Goal: Information Seeking & Learning: Learn about a topic

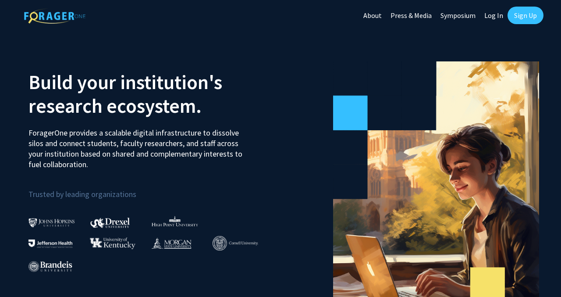
click at [496, 21] on link "Log In" at bounding box center [494, 15] width 28 height 31
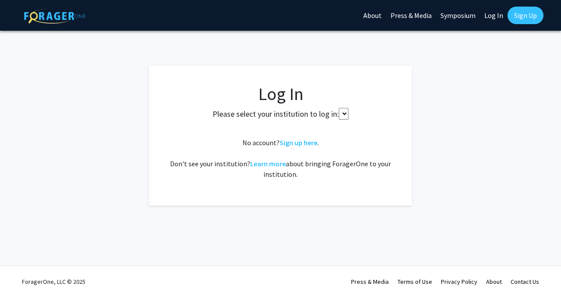
select select
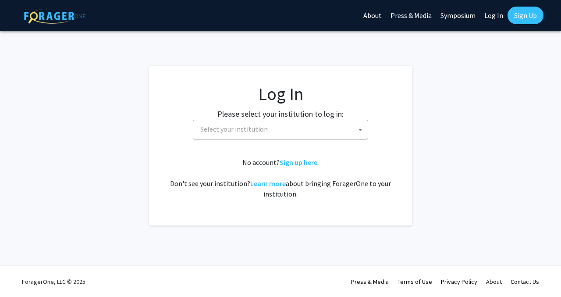
click at [315, 132] on span "Select your institution" at bounding box center [282, 129] width 171 height 18
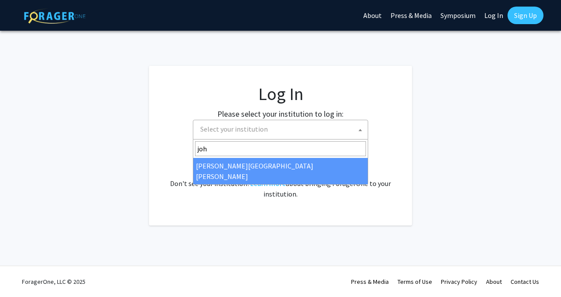
type input "[PERSON_NAME]"
select select "1"
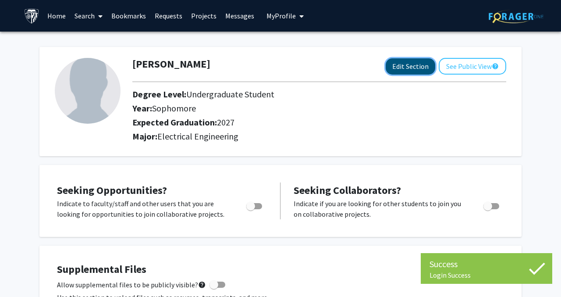
click at [424, 64] on button "Edit Section" at bounding box center [411, 66] width 50 height 16
select select "sophomore"
select select "2027"
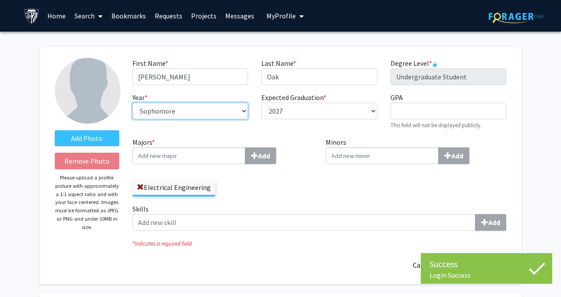
click at [221, 115] on select "--- First-year Sophomore Junior Senior Postbaccalaureate Certificate" at bounding box center [190, 111] width 116 height 17
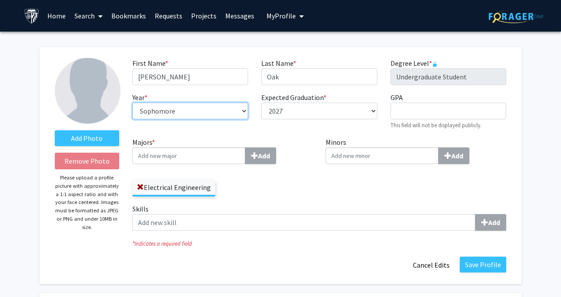
select select "junior"
click at [132, 103] on select "--- First-year Sophomore Junior Senior Postbaccalaureate Certificate" at bounding box center [190, 111] width 116 height 17
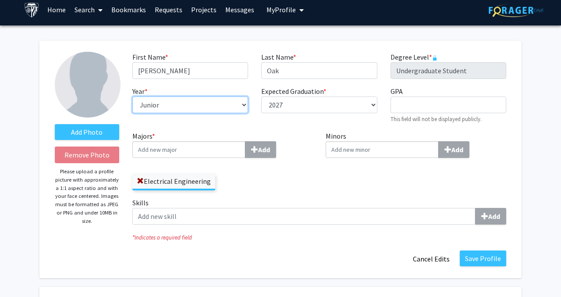
scroll to position [8, 0]
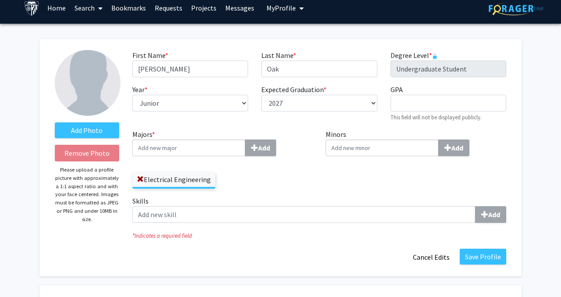
click at [228, 147] on input "Majors * Add" at bounding box center [188, 147] width 113 height 17
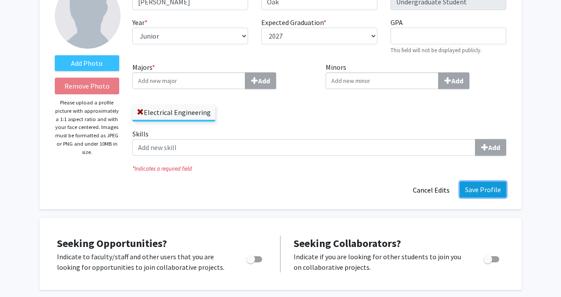
click at [487, 195] on button "Save Profile" at bounding box center [483, 190] width 46 height 16
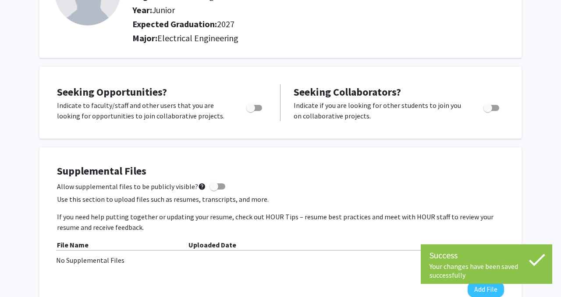
scroll to position [0, 0]
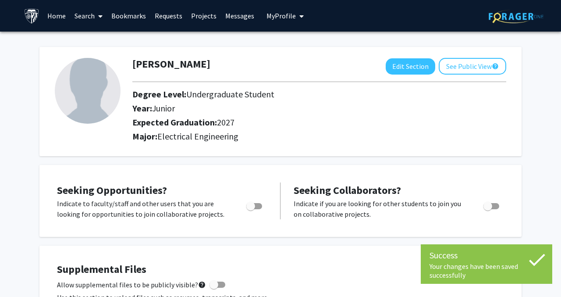
click at [93, 20] on link "Search" at bounding box center [88, 15] width 37 height 31
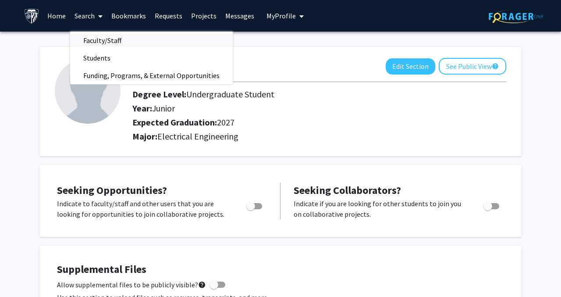
click at [112, 42] on span "Faculty/Staff" at bounding box center [102, 41] width 64 height 18
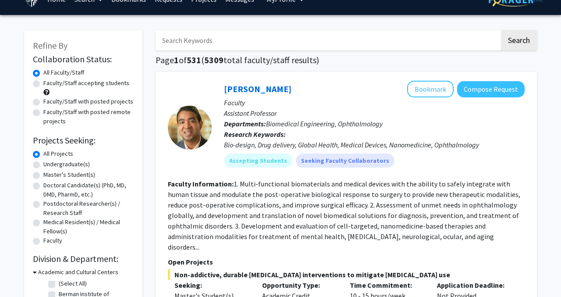
scroll to position [8, 0]
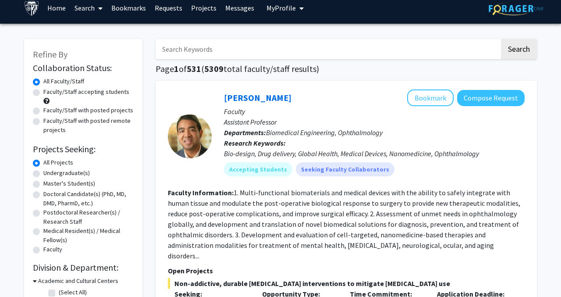
click at [220, 47] on input "Search Keywords" at bounding box center [328, 49] width 344 height 20
type input "electrical engineering"
click at [501, 39] on button "Search" at bounding box center [519, 49] width 36 height 20
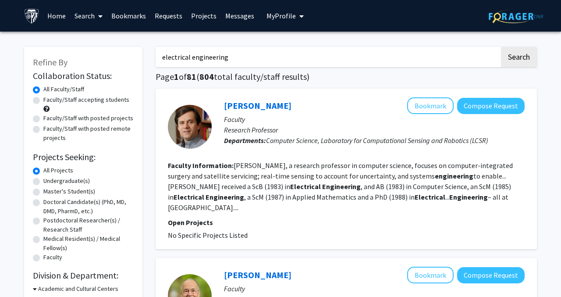
click at [43, 102] on label "Faculty/Staff accepting students" at bounding box center [86, 99] width 86 height 9
click at [43, 101] on input "Faculty/Staff accepting students" at bounding box center [46, 98] width 6 height 6
radio input "true"
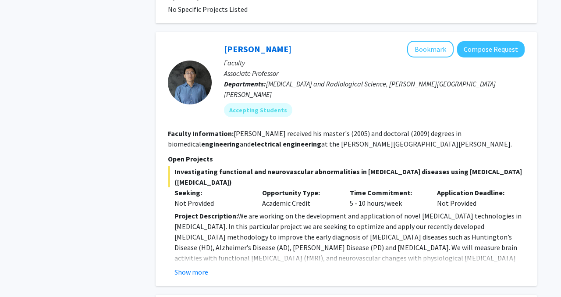
scroll to position [611, 0]
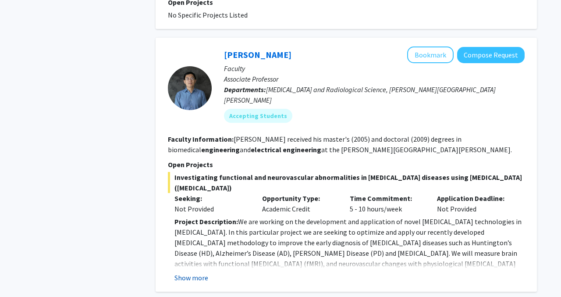
click at [196, 272] on button "Show more" at bounding box center [191, 277] width 34 height 11
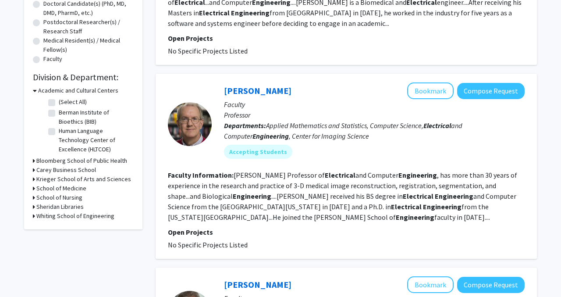
scroll to position [204, 0]
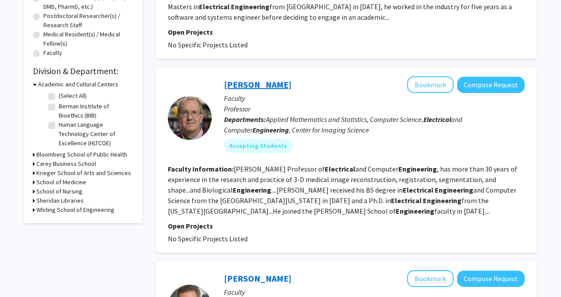
click at [245, 80] on link "Jerry Prince" at bounding box center [258, 84] width 68 height 11
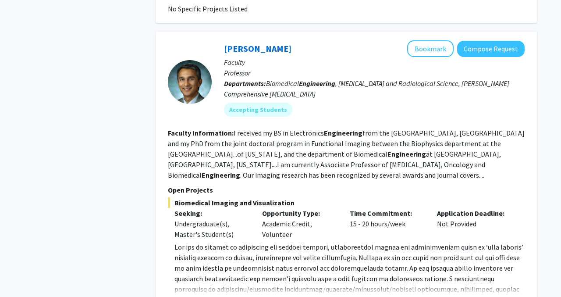
scroll to position [1349, 0]
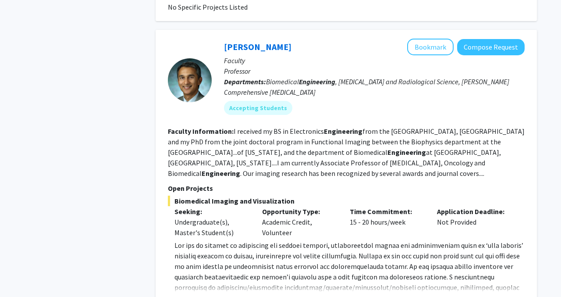
click at [187, 296] on button "Show more" at bounding box center [191, 301] width 34 height 11
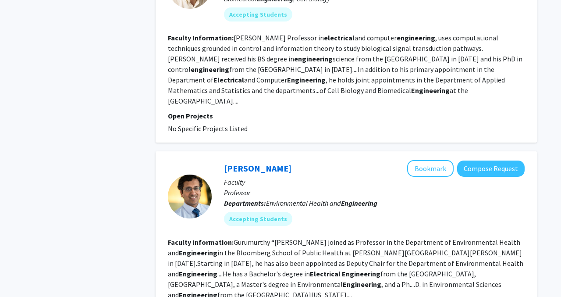
scroll to position [2218, 0]
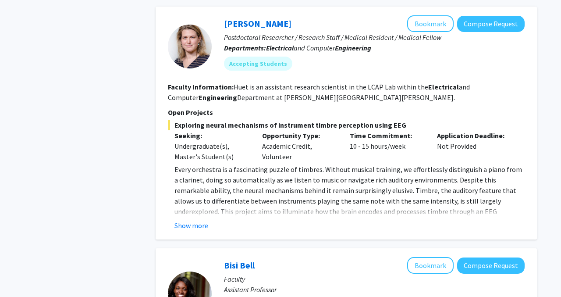
scroll to position [1376, 0]
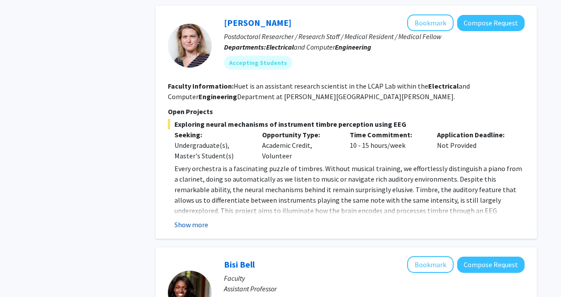
click at [196, 219] on button "Show more" at bounding box center [191, 224] width 34 height 11
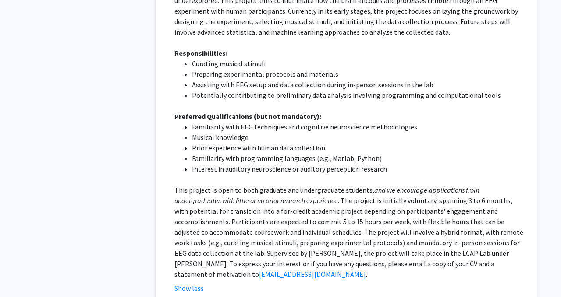
scroll to position [1588, 0]
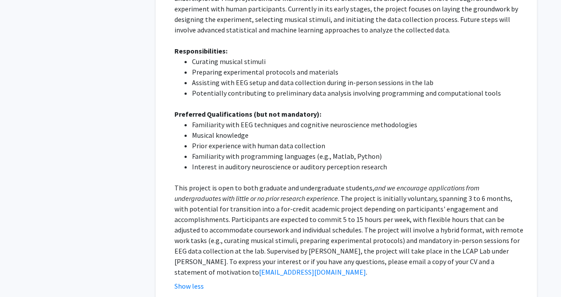
click at [194, 249] on div "Moira-Phoebe Huet Bookmark Compose Request Postdoctoral Researcher / Research S…" at bounding box center [346, 47] width 381 height 506
click at [189, 281] on button "Show less" at bounding box center [188, 286] width 29 height 11
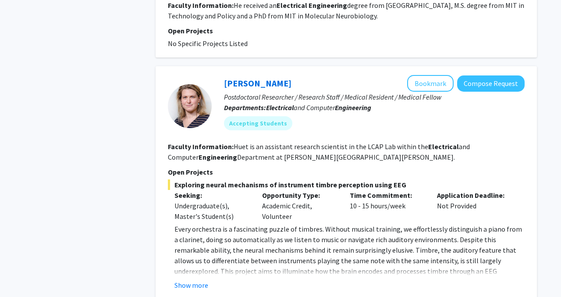
scroll to position [1303, 0]
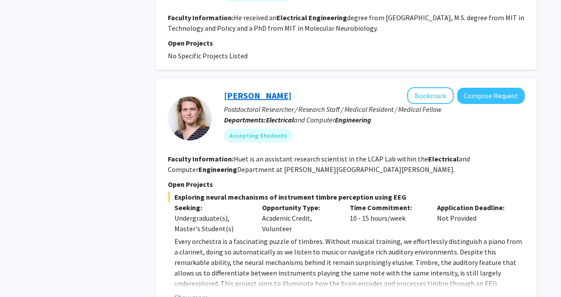
click at [267, 90] on link "Moira-Phoebe Huet" at bounding box center [258, 95] width 68 height 11
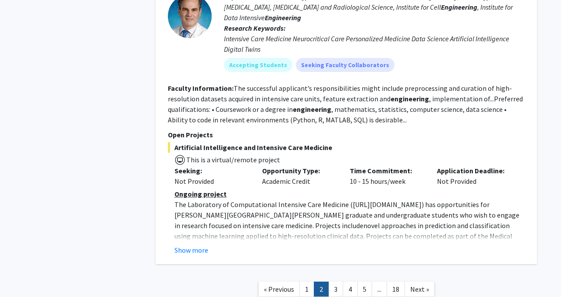
scroll to position [1885, 0]
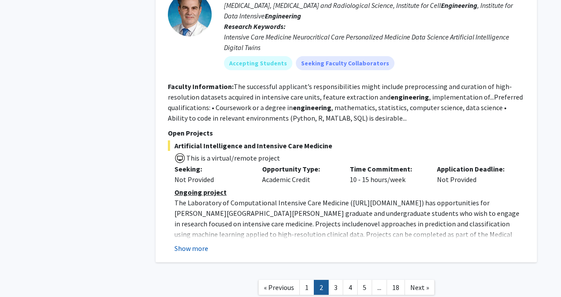
click at [190, 243] on button "Show more" at bounding box center [191, 248] width 34 height 11
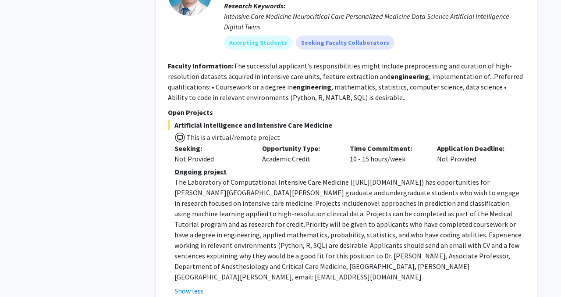
scroll to position [1921, 0]
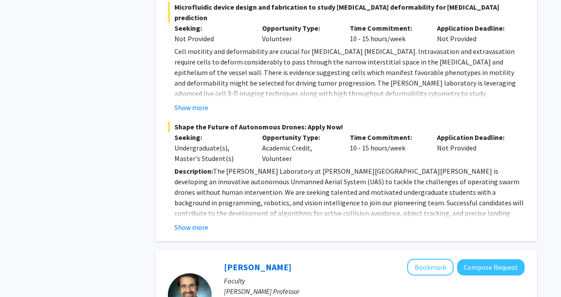
scroll to position [452, 0]
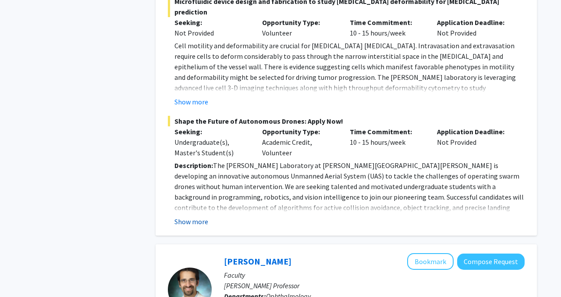
click at [200, 216] on button "Show more" at bounding box center [191, 221] width 34 height 11
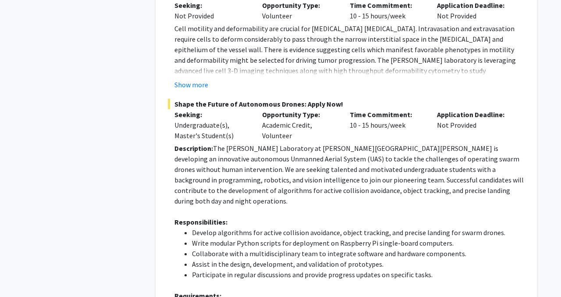
scroll to position [455, 0]
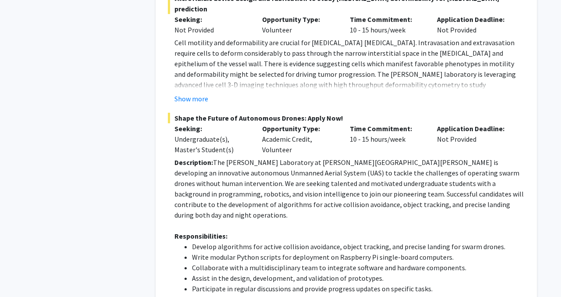
click at [199, 93] on button "Show more" at bounding box center [191, 98] width 34 height 11
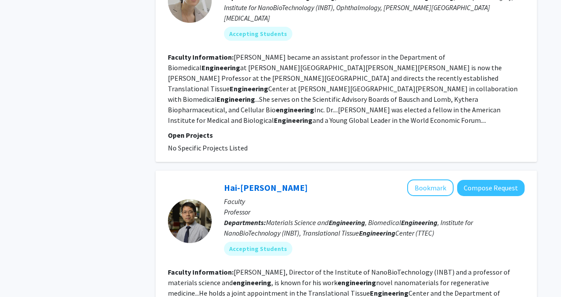
scroll to position [2575, 0]
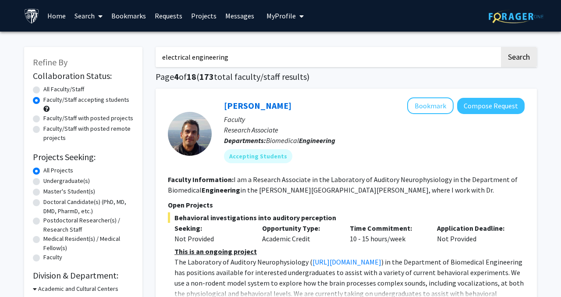
click at [82, 118] on label "Faculty/Staff with posted projects" at bounding box center [88, 118] width 90 height 9
click at [49, 118] on input "Faculty/Staff with posted projects" at bounding box center [46, 117] width 6 height 6
radio input "true"
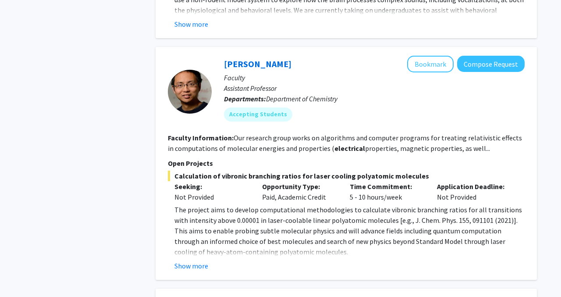
scroll to position [2427, 0]
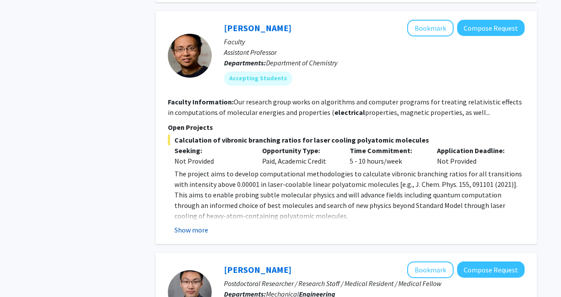
click at [194, 224] on button "Show more" at bounding box center [191, 229] width 34 height 11
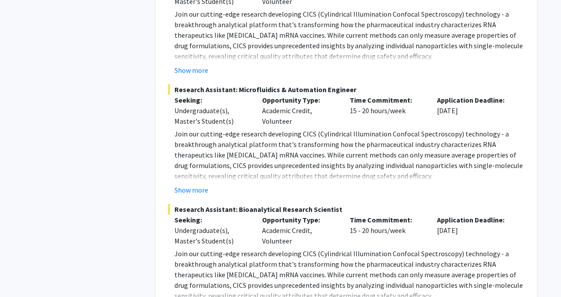
scroll to position [2973, 0]
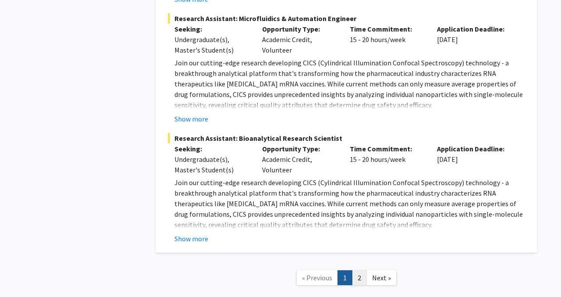
click at [356, 270] on link "2" at bounding box center [359, 277] width 15 height 15
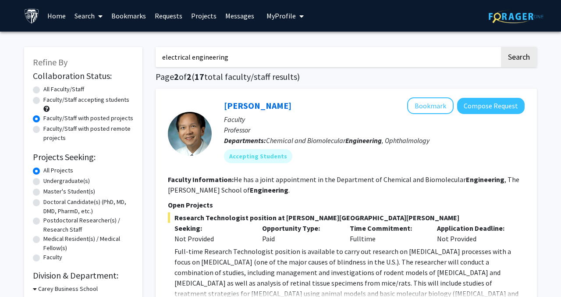
click at [99, 99] on label "Faculty/Staff accepting students" at bounding box center [86, 99] width 86 height 9
click at [49, 99] on input "Faculty/Staff accepting students" at bounding box center [46, 98] width 6 height 6
radio input "true"
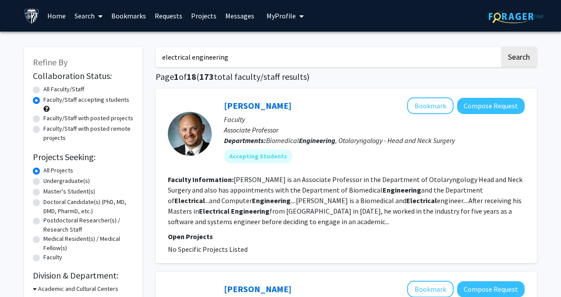
click at [70, 178] on label "Undergraduate(s)" at bounding box center [66, 180] width 46 height 9
click at [49, 178] on input "Undergraduate(s)" at bounding box center [46, 179] width 6 height 6
radio input "true"
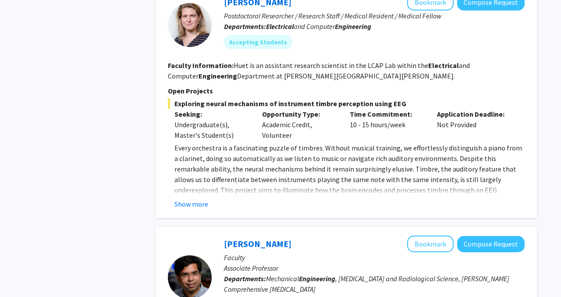
scroll to position [413, 0]
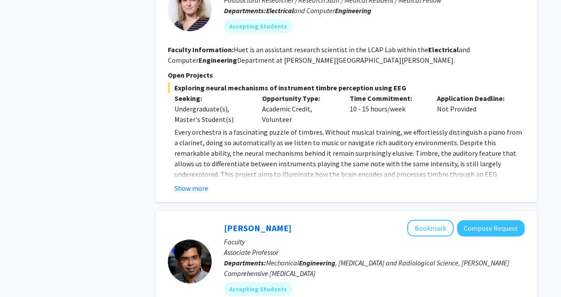
click at [202, 192] on button "Show more" at bounding box center [191, 188] width 34 height 11
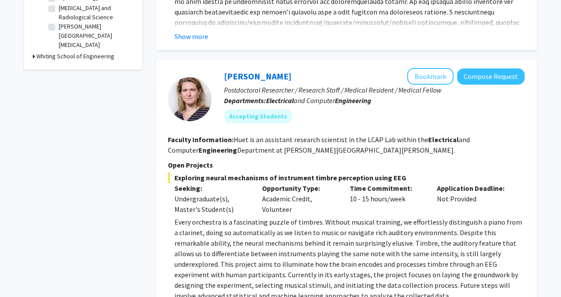
scroll to position [167, 0]
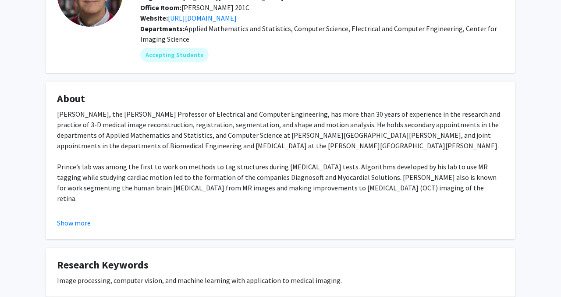
scroll to position [93, 0]
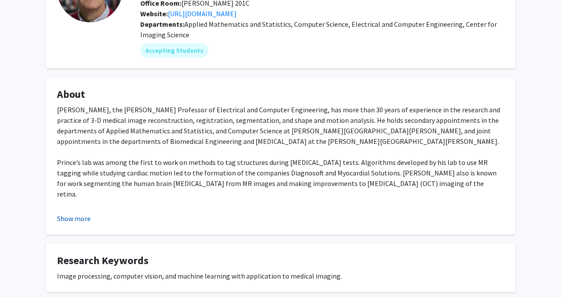
click at [65, 223] on button "Show more" at bounding box center [74, 218] width 34 height 11
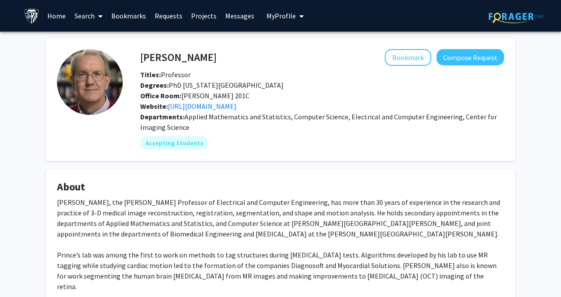
scroll to position [310, 0]
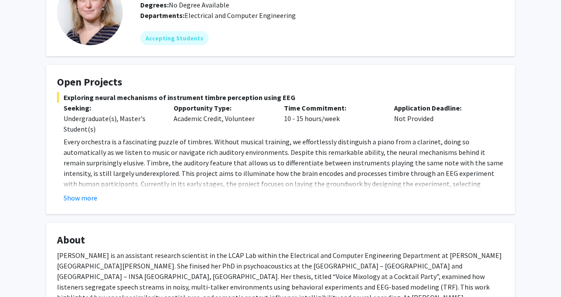
scroll to position [55, 0]
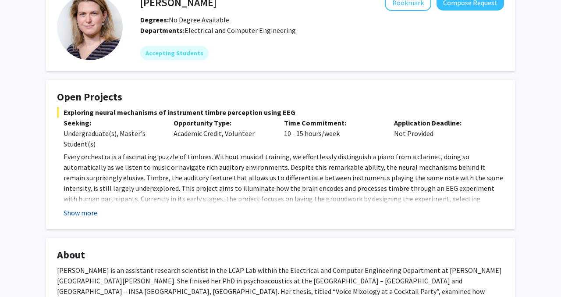
click at [89, 216] on button "Show more" at bounding box center [81, 212] width 34 height 11
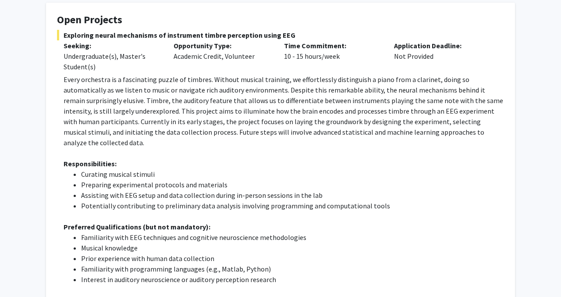
scroll to position [129, 0]
